Goal: Information Seeking & Learning: Learn about a topic

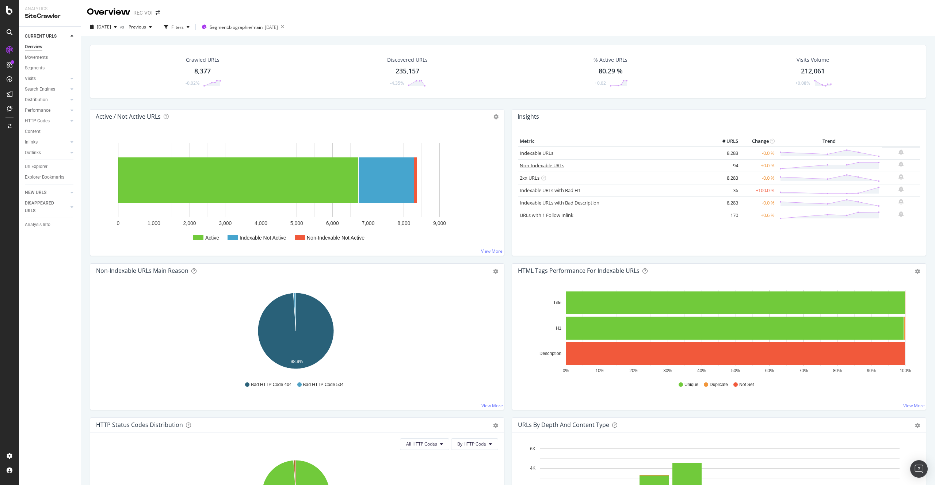
click at [549, 165] on link "Non-Indexable URLs" at bounding box center [542, 165] width 45 height 7
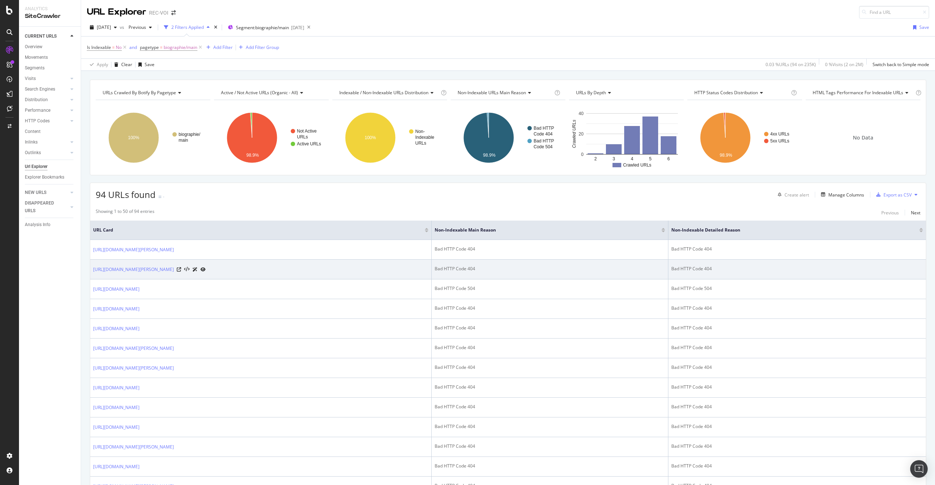
click at [197, 266] on div at bounding box center [191, 270] width 29 height 8
click at [194, 274] on td "[URL][DOMAIN_NAME][PERSON_NAME]" at bounding box center [260, 270] width 341 height 20
click at [181, 271] on icon at bounding box center [179, 269] width 4 height 4
click at [143, 268] on link "[URL][DOMAIN_NAME][PERSON_NAME]" at bounding box center [133, 269] width 81 height 7
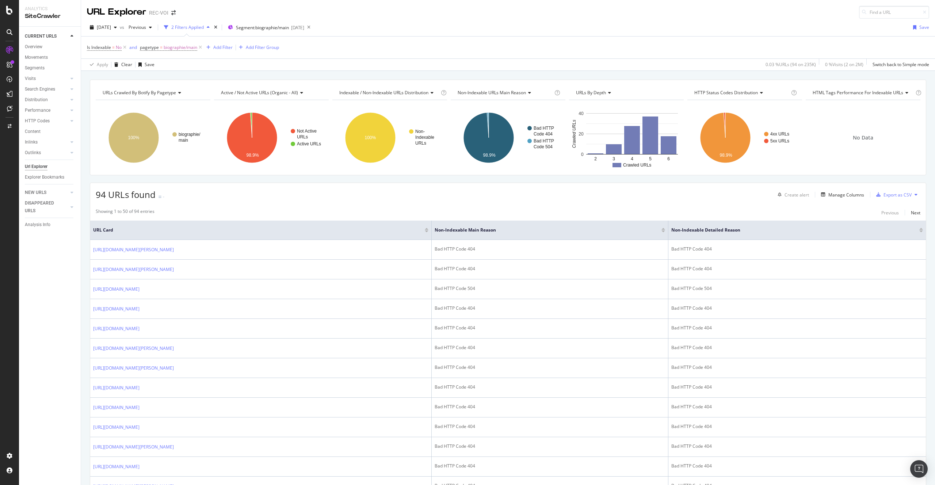
click at [47, 171] on div "Url Explorer" at bounding box center [53, 166] width 56 height 11
click at [45, 174] on div "Explorer Bookmarks" at bounding box center [44, 177] width 39 height 8
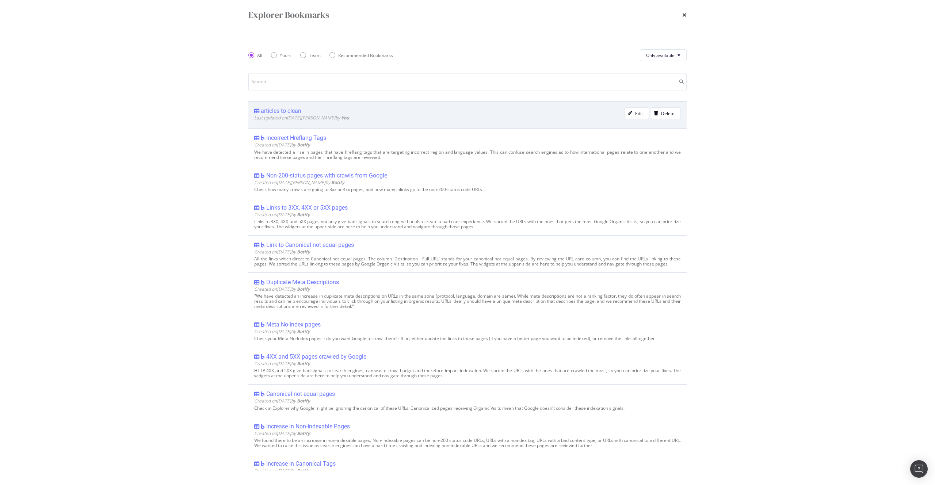
click at [277, 111] on div "articles to clean" at bounding box center [281, 110] width 41 height 7
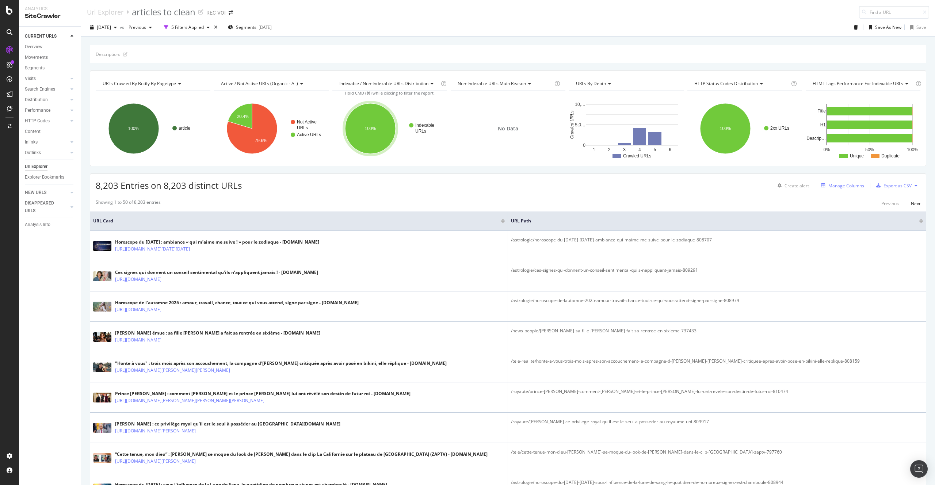
click at [847, 187] on div "Manage Columns" at bounding box center [846, 186] width 36 height 6
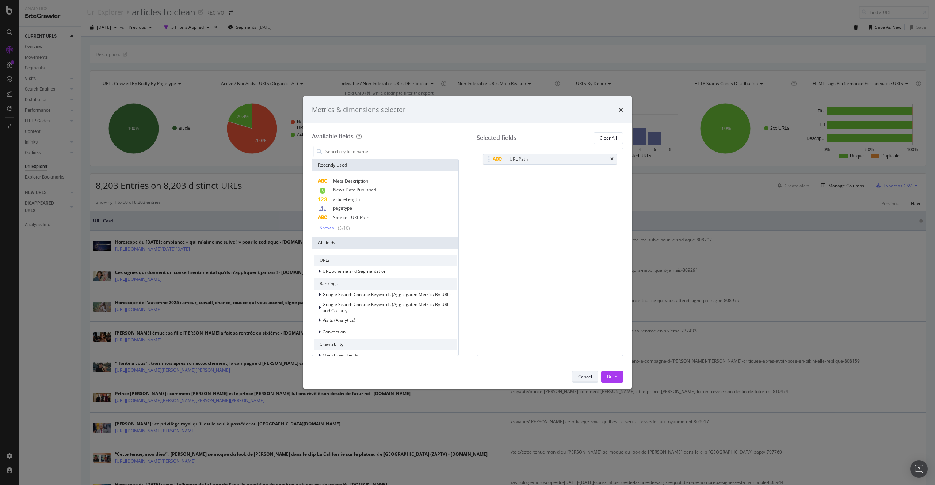
click at [587, 377] on div "Cancel" at bounding box center [585, 377] width 14 height 6
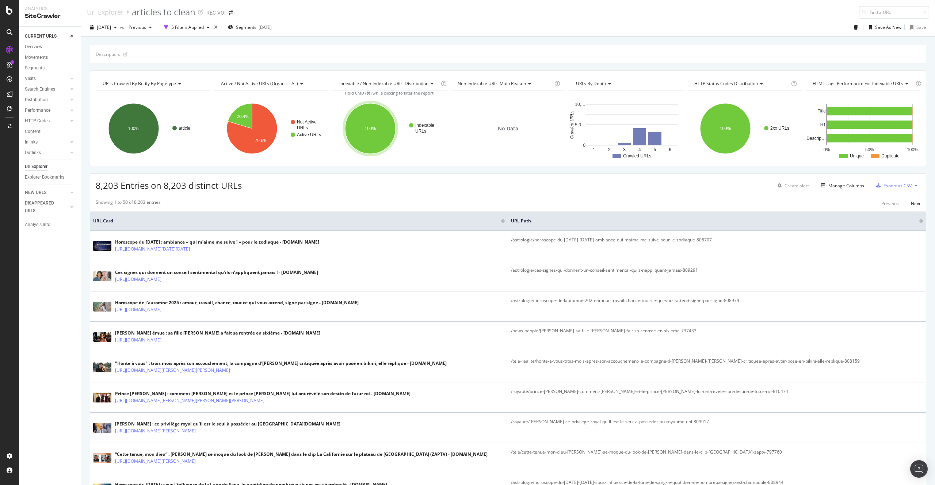
click at [893, 183] on div "Export as CSV" at bounding box center [897, 186] width 28 height 6
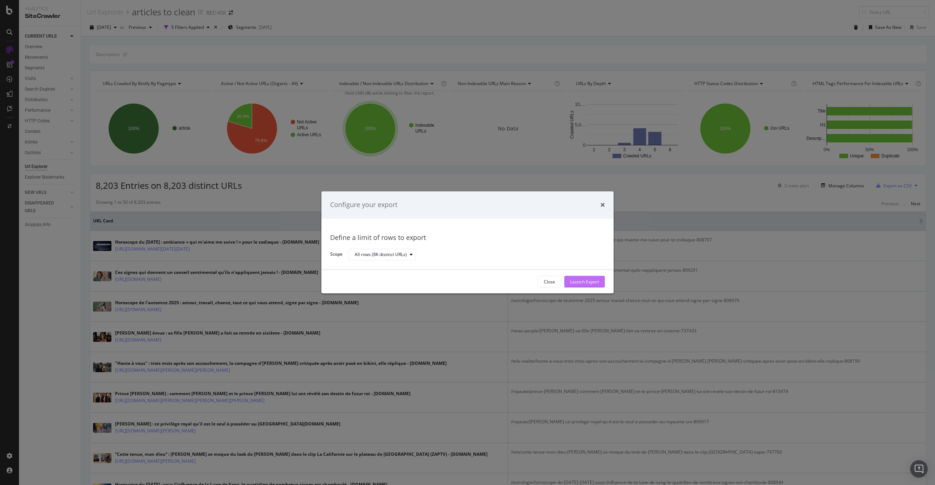
click at [595, 278] on div "Launch Export" at bounding box center [584, 281] width 29 height 11
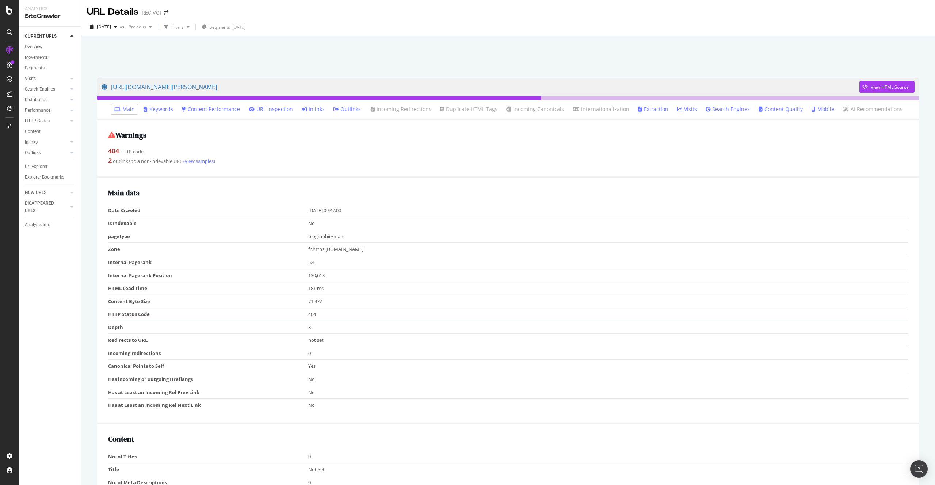
click at [301, 112] on li "Inlinks" at bounding box center [313, 109] width 29 height 10
click at [317, 109] on link "Inlinks" at bounding box center [313, 109] width 23 height 7
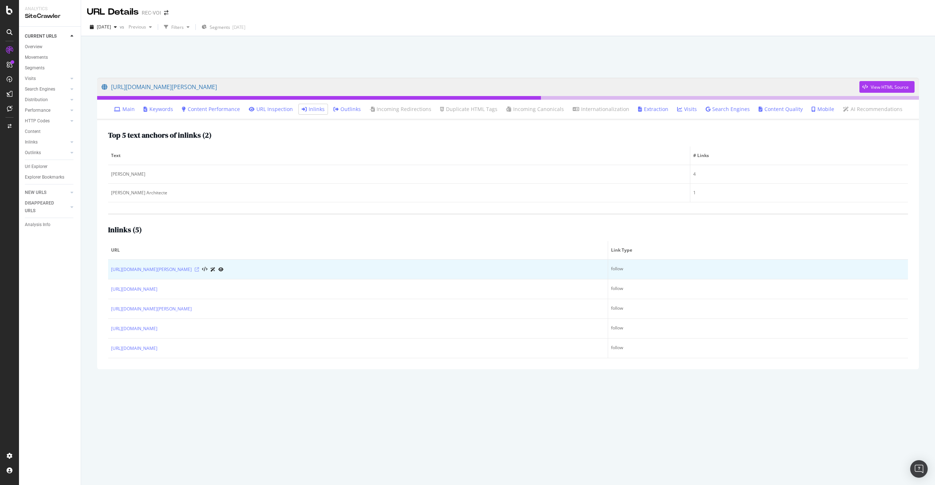
click at [199, 271] on icon at bounding box center [197, 269] width 4 height 4
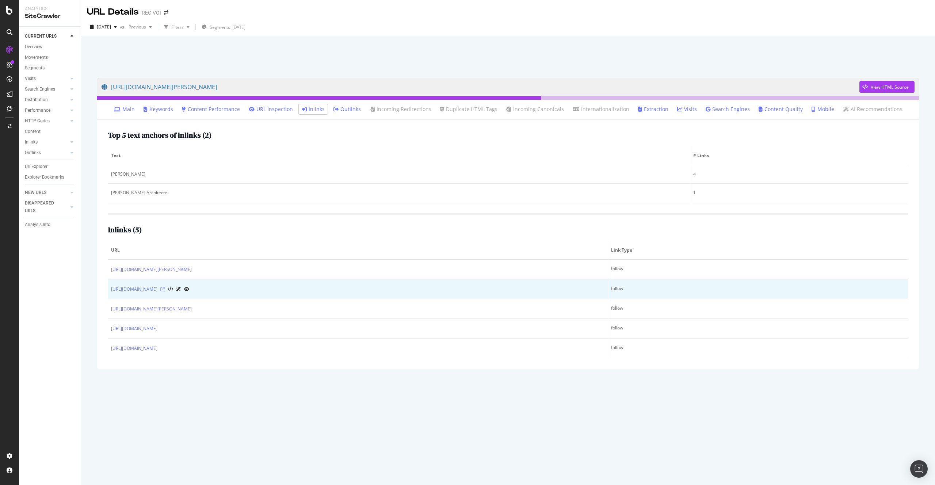
click at [165, 289] on icon at bounding box center [162, 289] width 4 height 4
